Goal: Transaction & Acquisition: Purchase product/service

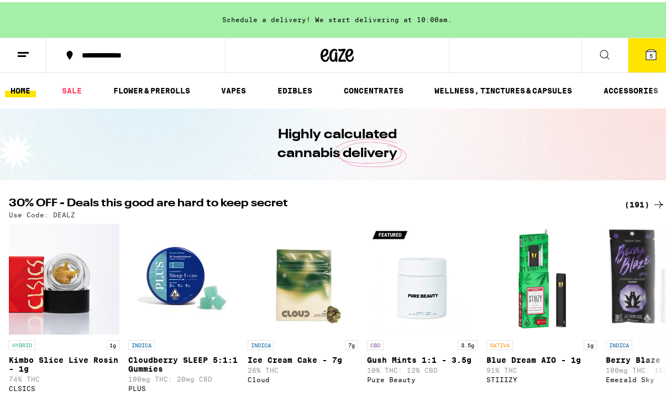
click at [342, 61] on icon at bounding box center [337, 53] width 33 height 20
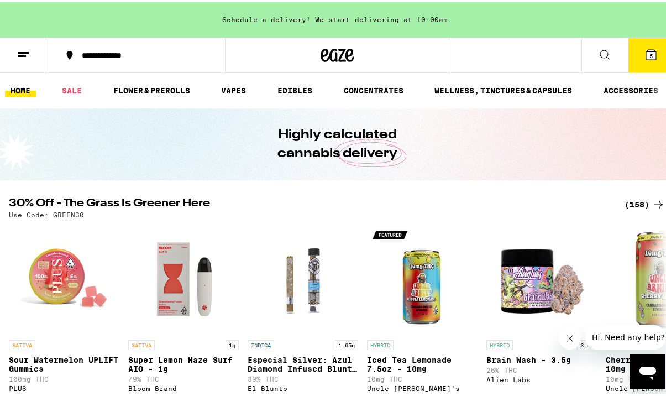
click at [627, 203] on div "(158)" at bounding box center [645, 202] width 41 height 13
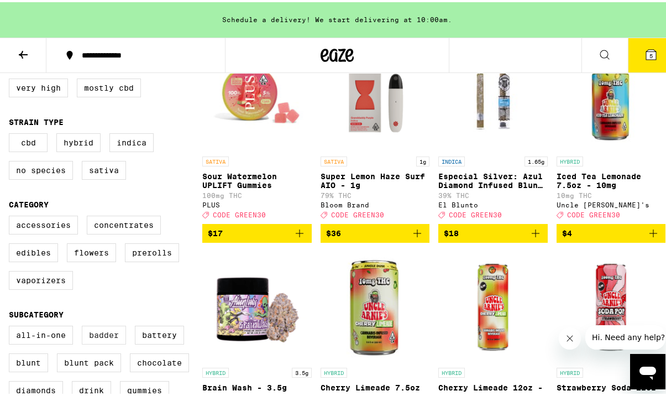
scroll to position [169, 0]
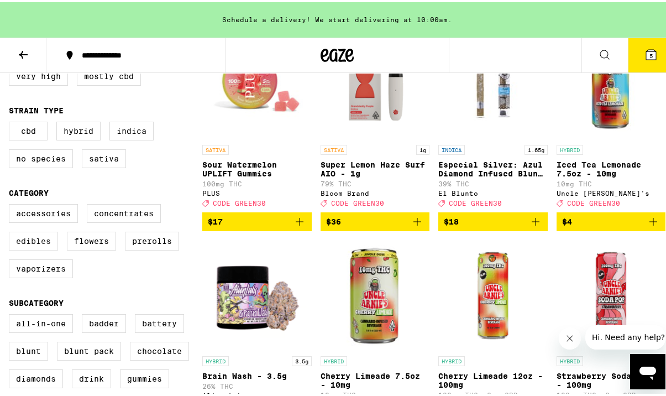
click at [49, 247] on label "Edibles" at bounding box center [33, 238] width 49 height 19
click at [24, 248] on label "Edibles" at bounding box center [33, 238] width 49 height 19
click at [12, 204] on input "Edibles" at bounding box center [11, 204] width 1 height 1
checkbox input "true"
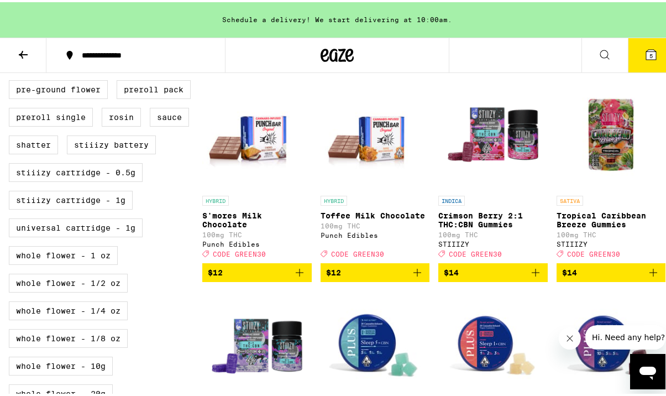
scroll to position [733, 0]
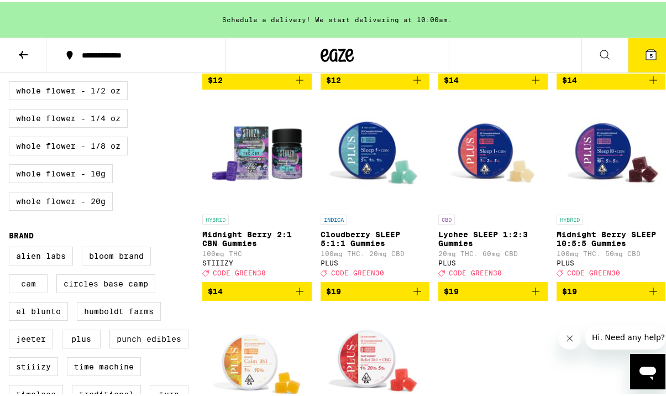
click at [23, 291] on label "CAM" at bounding box center [28, 281] width 39 height 19
click at [12, 247] on input "CAM" at bounding box center [11, 246] width 1 height 1
checkbox input "true"
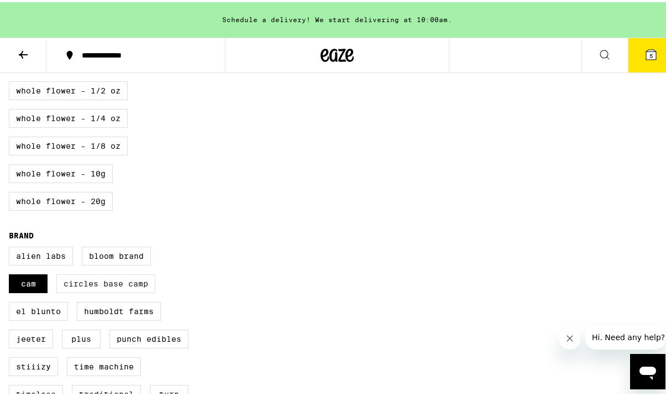
click at [96, 291] on label "Circles Base Camp" at bounding box center [105, 281] width 99 height 19
click at [12, 247] on input "Circles Base Camp" at bounding box center [11, 246] width 1 height 1
checkbox input "true"
click at [118, 263] on label "Bloom Brand" at bounding box center [116, 253] width 69 height 19
click at [12, 247] on input "Bloom Brand" at bounding box center [11, 246] width 1 height 1
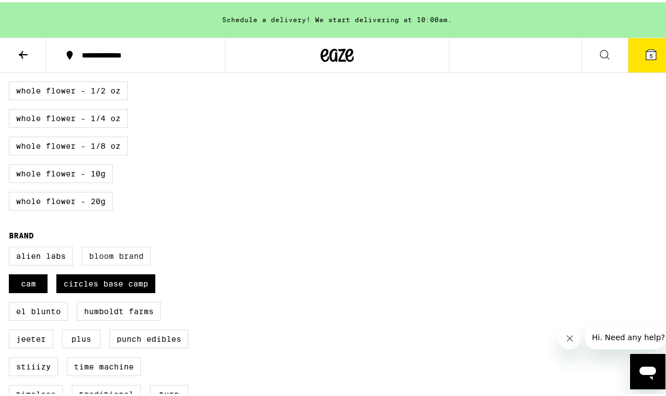
checkbox input "true"
click at [14, 263] on label "Alien Labs" at bounding box center [41, 253] width 64 height 19
click at [12, 247] on input "Alien Labs" at bounding box center [11, 246] width 1 height 1
checkbox input "true"
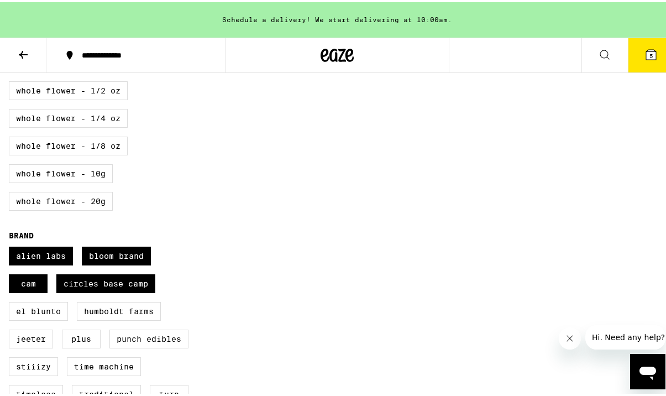
click at [29, 50] on icon at bounding box center [23, 52] width 13 height 13
